Goal: Task Accomplishment & Management: Manage account settings

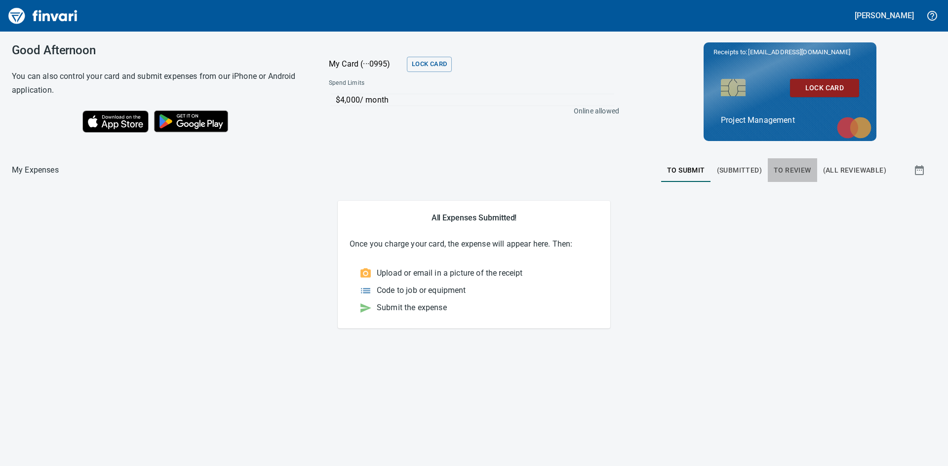
click at [792, 170] on span "To Review" at bounding box center [792, 170] width 38 height 12
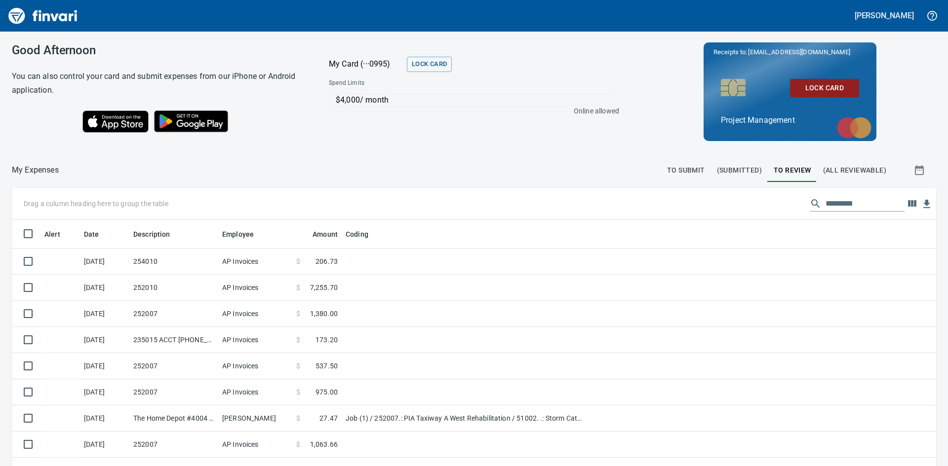
scroll to position [350, 902]
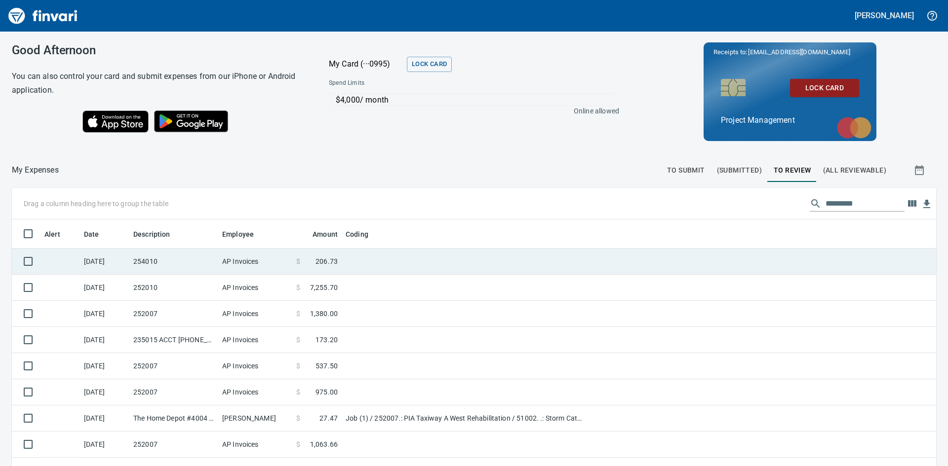
click at [170, 265] on td "254010" at bounding box center [173, 262] width 89 height 26
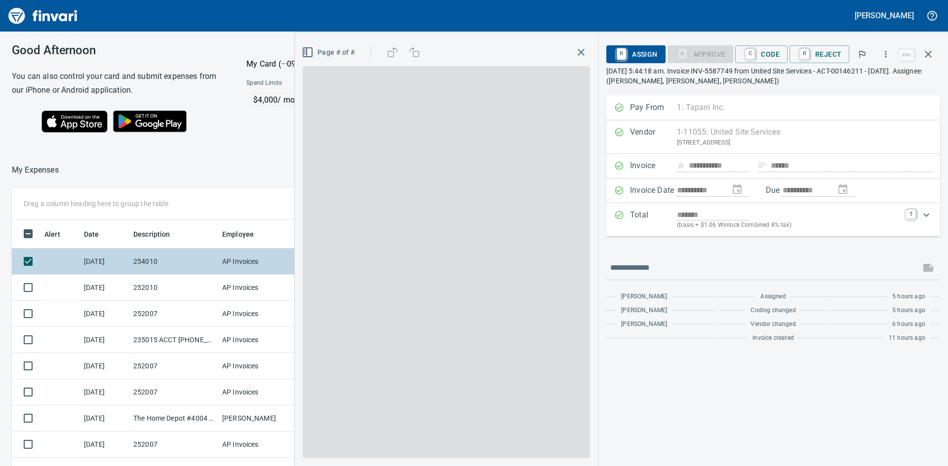
scroll to position [350, 655]
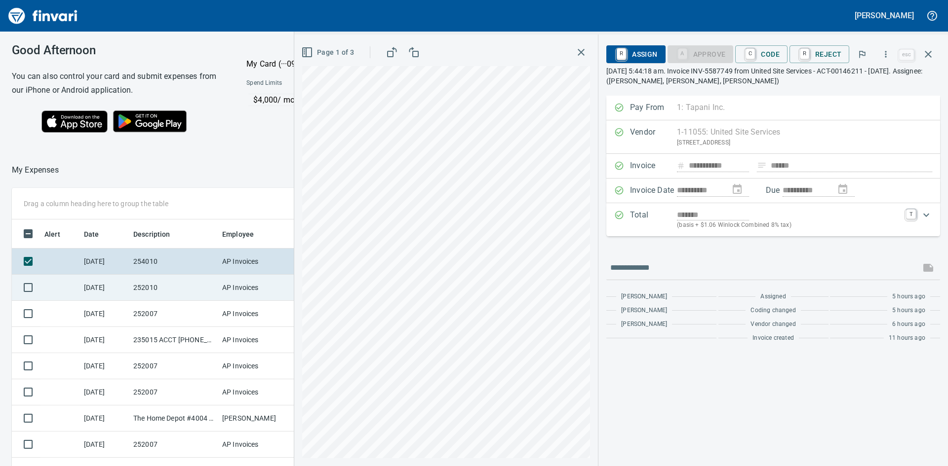
click at [191, 287] on td "252010" at bounding box center [173, 288] width 89 height 26
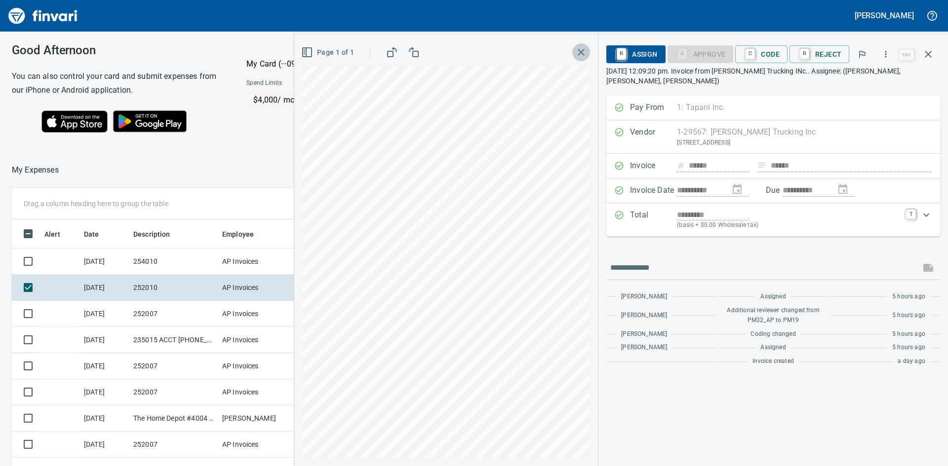
click at [582, 53] on icon "button" at bounding box center [580, 52] width 7 height 7
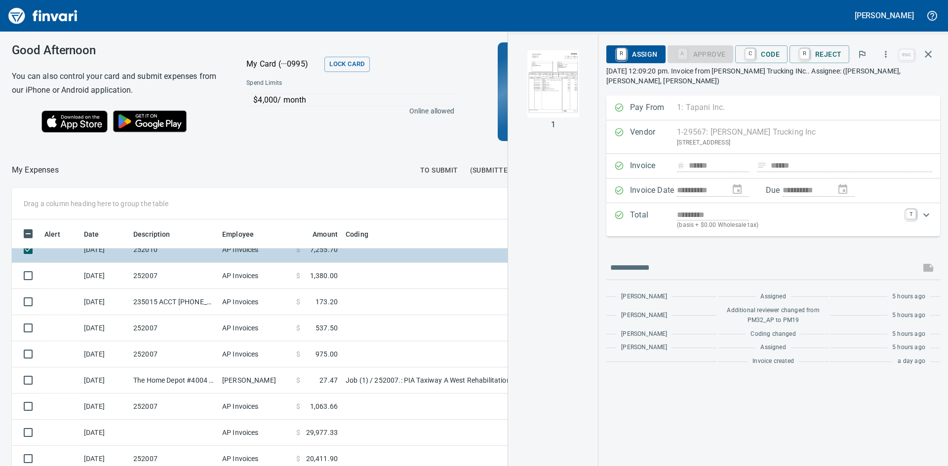
click at [225, 250] on td "AP Invoices" at bounding box center [255, 250] width 74 height 26
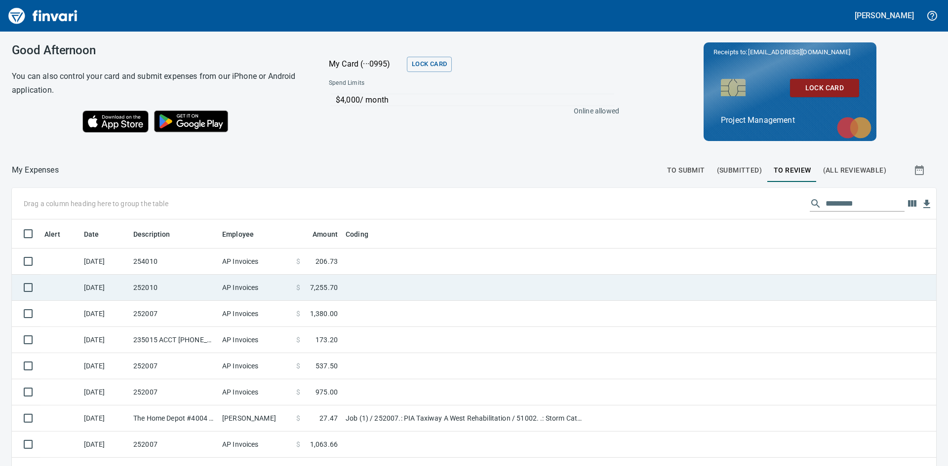
click at [302, 285] on span at bounding box center [305, 288] width 10 height 10
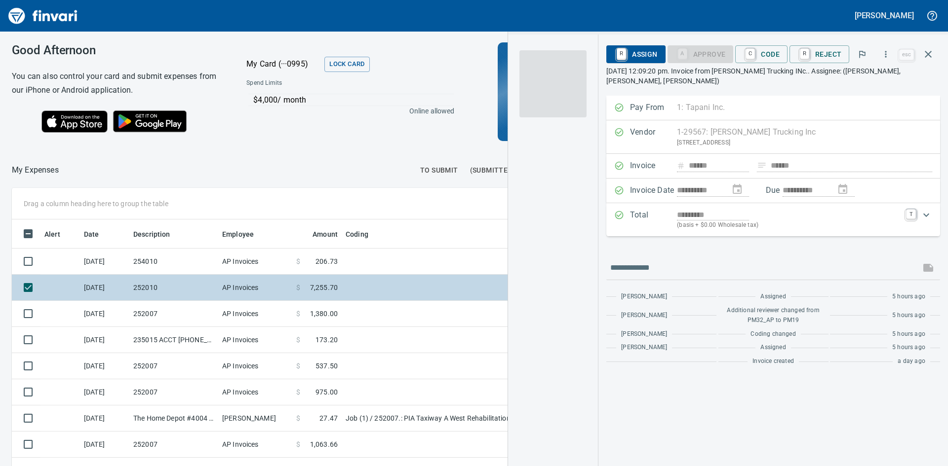
scroll to position [350, 655]
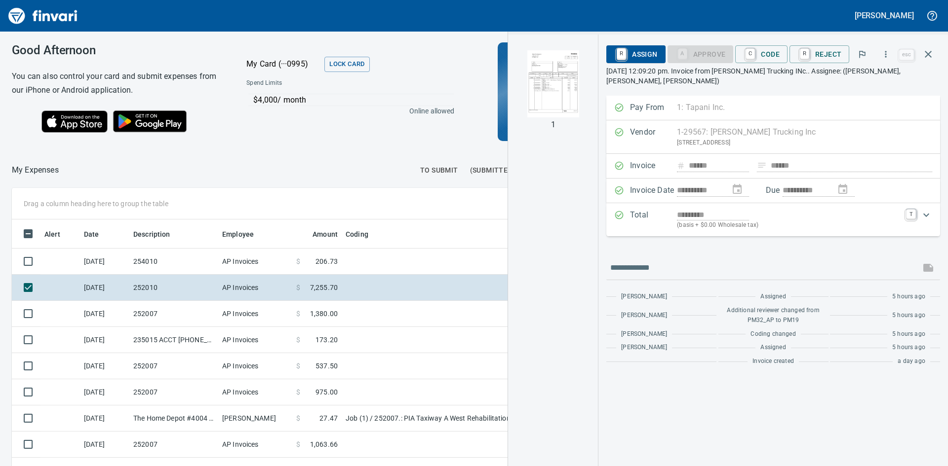
click at [558, 82] on img "button" at bounding box center [552, 83] width 67 height 67
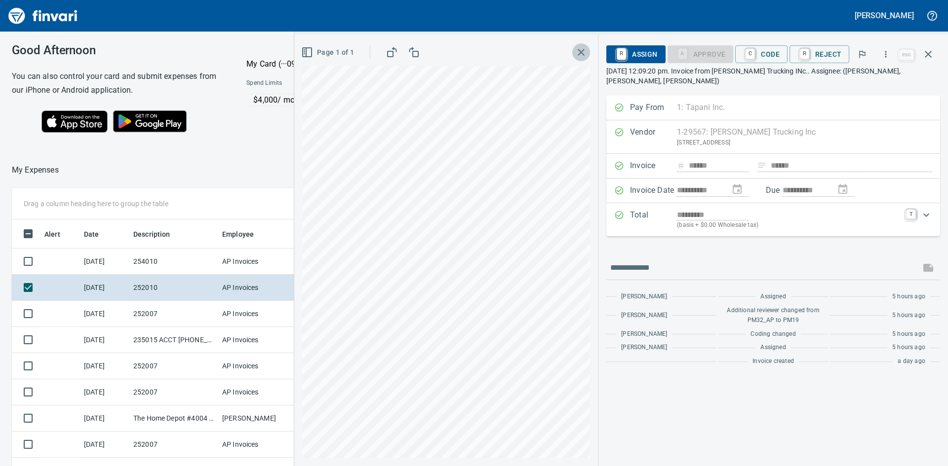
click at [580, 51] on icon "button" at bounding box center [581, 52] width 12 height 12
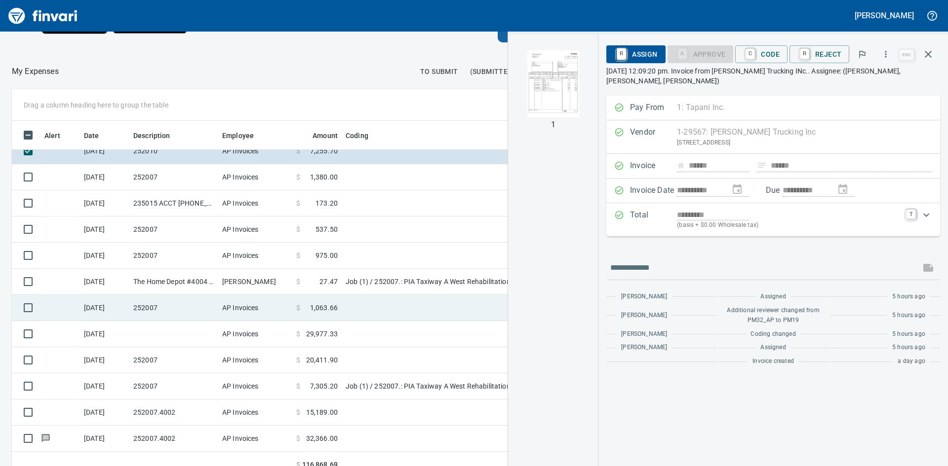
scroll to position [0, 0]
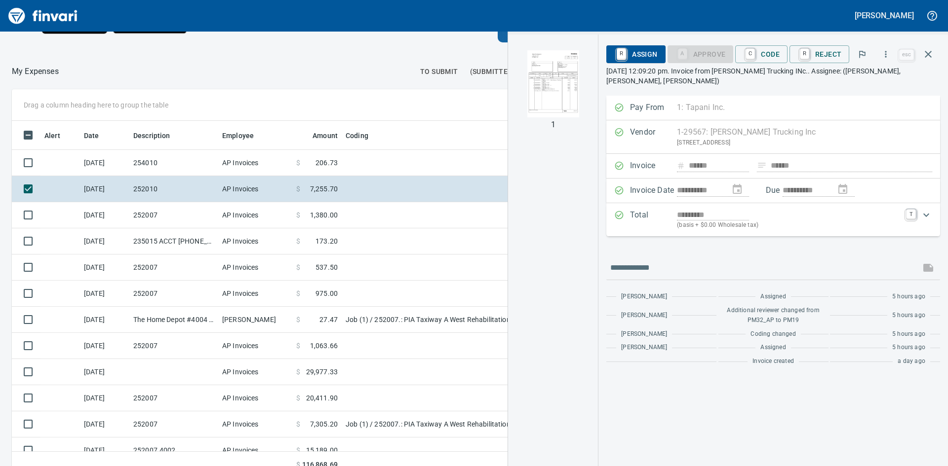
click at [540, 77] on img "button" at bounding box center [552, 83] width 67 height 67
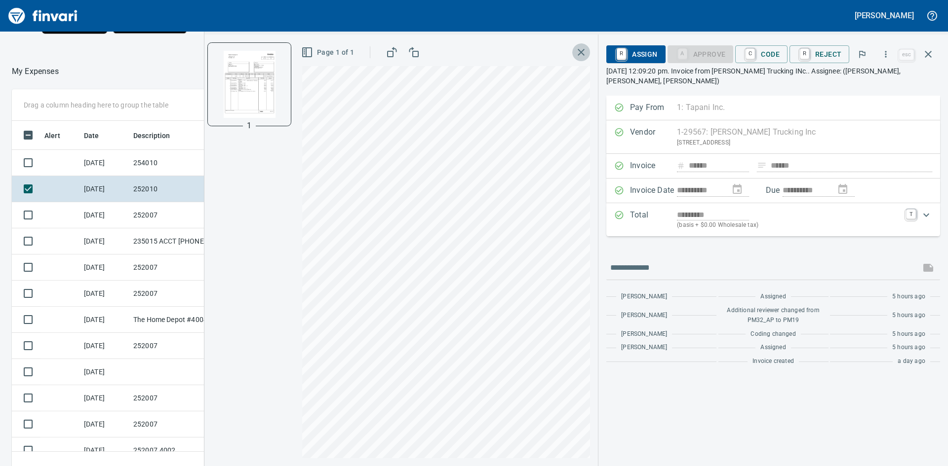
click at [580, 50] on icon "button" at bounding box center [580, 52] width 7 height 7
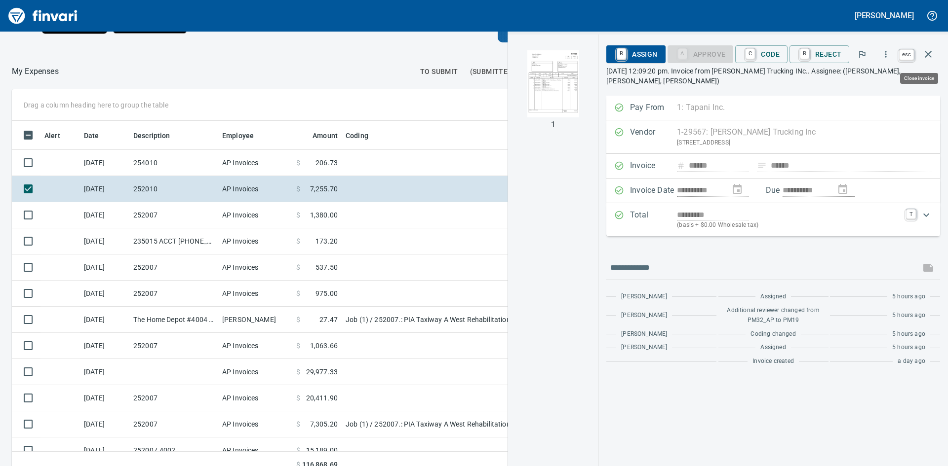
scroll to position [350, 655]
click at [937, 53] on button "button" at bounding box center [928, 54] width 24 height 24
